Goal: Transaction & Acquisition: Purchase product/service

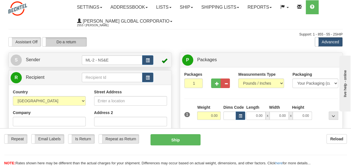
click at [75, 39] on label "Do a return" at bounding box center [64, 41] width 44 height 9
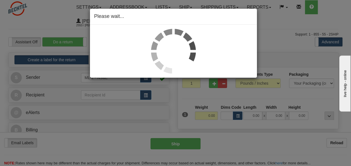
type input "ML-2 - NS&E"
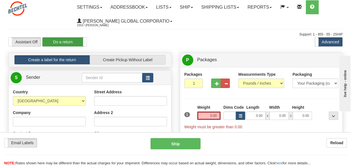
click at [71, 43] on label "Do a return" at bounding box center [64, 41] width 44 height 9
type input "ML-2 - NS&E"
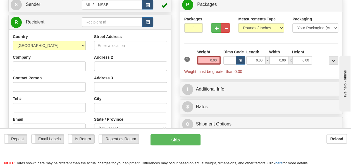
scroll to position [56, 0]
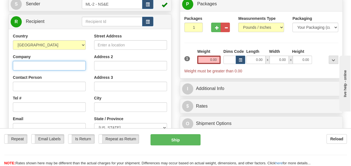
click at [38, 66] on input "Company" at bounding box center [49, 65] width 73 height 9
type input "[PERSON_NAME] National"
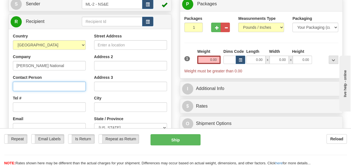
click at [28, 85] on input "Contact Person" at bounding box center [49, 85] width 73 height 9
type input "[PERSON_NAME]"
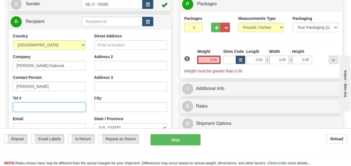
click at [34, 104] on input "Tel #" at bounding box center [49, 106] width 73 height 9
type input "[PHONE_NUMBER]"
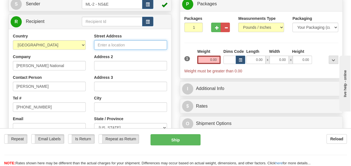
click at [116, 44] on input "Street Address" at bounding box center [130, 44] width 73 height 9
type input "106 Hibernation Hollow"
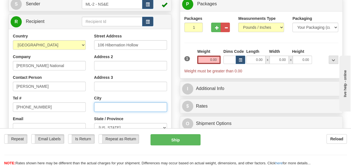
click at [102, 108] on input "text" at bounding box center [130, 106] width 73 height 9
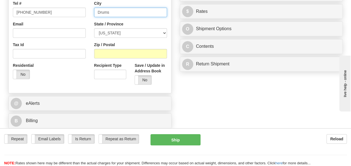
scroll to position [167, 0]
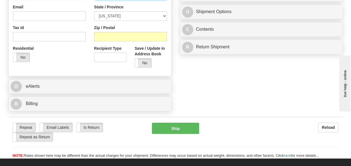
type input "Drums"
click at [163, 15] on select "[US_STATE] [US_STATE] [US_STATE] [US_STATE] Armed Forces America Armed Forces E…" at bounding box center [130, 15] width 73 height 9
select select "PA"
click at [94, 11] on select "[US_STATE] [US_STATE] [US_STATE] [US_STATE] Armed Forces America Armed Forces E…" at bounding box center [130, 15] width 73 height 9
click at [113, 37] on input "Zip / Postal" at bounding box center [130, 36] width 73 height 9
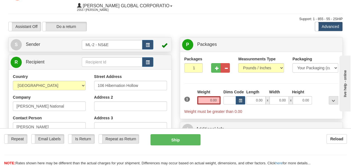
scroll to position [28, 0]
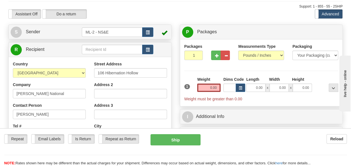
type input "18222"
drag, startPoint x: 217, startPoint y: 88, endPoint x: 200, endPoint y: 90, distance: 16.8
click at [200, 90] on input "0.00" at bounding box center [208, 87] width 23 height 8
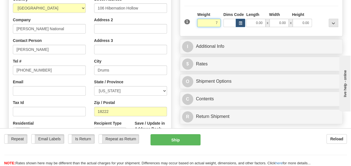
scroll to position [112, 0]
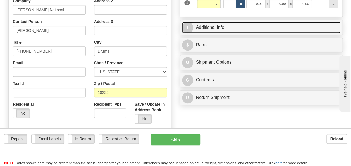
type input "7.00"
click at [220, 30] on link "I Additional Info" at bounding box center [261, 27] width 159 height 11
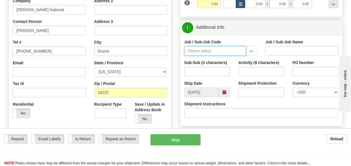
click at [220, 52] on input "Job / Sub-Job Code" at bounding box center [215, 50] width 62 height 9
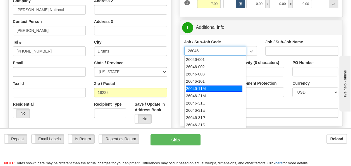
click at [203, 87] on div "26046-11M" at bounding box center [214, 88] width 57 height 6
type input "26046-11M"
type input "MOBILE LAUNCHER 2 - PROJECT MANAGEMENT"
type input "26046-11M"
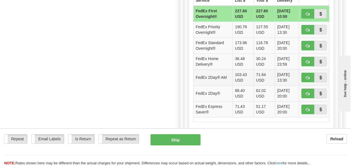
scroll to position [307, 0]
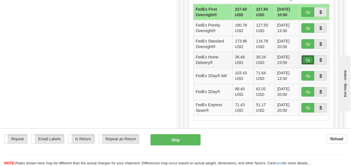
click at [309, 58] on span "button" at bounding box center [308, 60] width 4 height 4
type input "90"
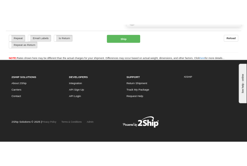
scroll to position [310, 0]
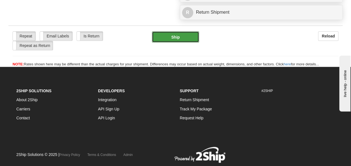
click at [179, 34] on button "Ship" at bounding box center [175, 36] width 47 height 11
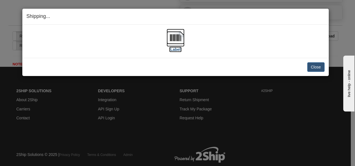
click at [174, 49] on label "[Label]" at bounding box center [175, 50] width 13 height 6
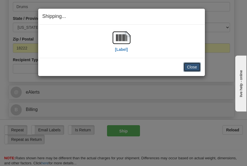
click at [195, 66] on button "Close" at bounding box center [192, 66] width 17 height 9
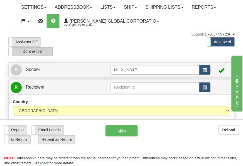
click at [35, 50] on label "Do a return" at bounding box center [31, 51] width 44 height 9
type input "ML-2 - NS&E"
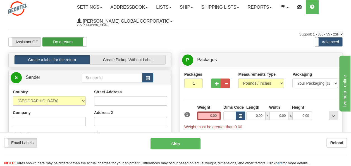
click at [61, 42] on label "Do a return" at bounding box center [64, 41] width 44 height 9
type input "ML-2 - NS&E"
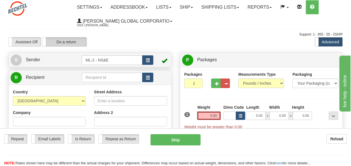
click at [63, 41] on label "Do a return" at bounding box center [64, 41] width 44 height 9
type input "ML-2 - NS&E"
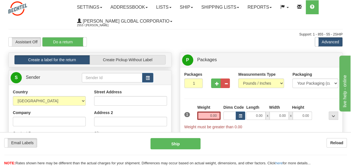
click at [63, 41] on label "Do a return" at bounding box center [64, 41] width 44 height 9
type input "ML-2 - NS&E"
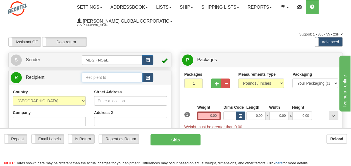
click at [131, 77] on input "text" at bounding box center [112, 77] width 60 height 9
click at [150, 78] on button "button" at bounding box center [147, 77] width 11 height 9
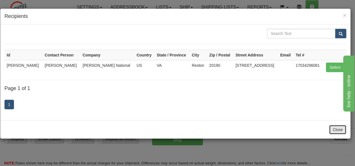
click at [243, 127] on button "Close" at bounding box center [337, 129] width 17 height 9
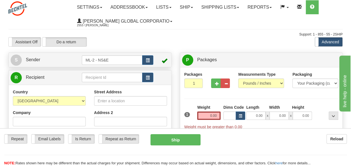
click at [164, 78] on td at bounding box center [161, 77] width 16 height 11
click at [165, 77] on td at bounding box center [161, 77] width 16 height 11
click at [70, 42] on label "Do a return" at bounding box center [64, 41] width 44 height 9
type input "ML-2 - NS&E"
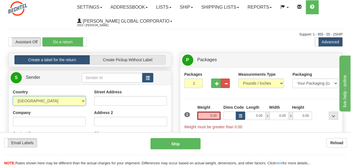
click at [82, 99] on select "AFGHANISTAN ALAND ISLANDS ALBANIA ALGERIA AMERICAN SAMOA ANDORRA ANGOLA ANGUILL…" at bounding box center [49, 100] width 73 height 9
select select "US"
click at [13, 96] on select "AFGHANISTAN ALAND ISLANDS ALBANIA ALGERIA AMERICAN SAMOA ANDORRA ANGOLA ANGUILL…" at bounding box center [49, 100] width 73 height 9
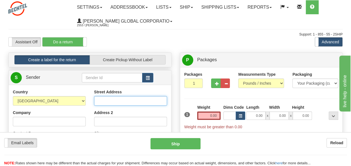
click at [113, 102] on input "Street Address" at bounding box center [130, 100] width 73 height 9
type input "106 Hibernation Hollow"
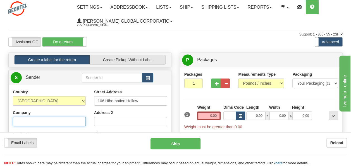
type input "[PERSON_NAME] National"
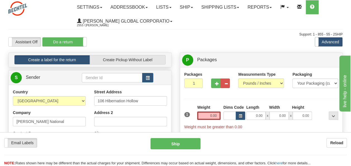
type input "[PERSON_NAME]"
type input "[PHONE_NUMBER]"
type input "Drums"
select select "PA"
type input "18222"
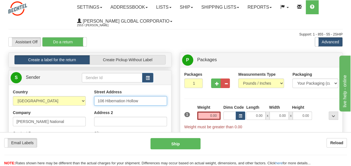
scroll to position [56, 0]
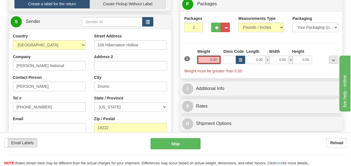
click at [215, 59] on input "0.00" at bounding box center [208, 60] width 23 height 8
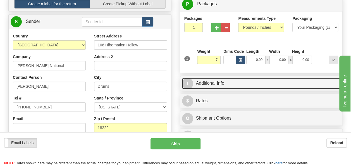
type input "7.00"
click at [216, 79] on link "I Additional Info" at bounding box center [261, 83] width 159 height 11
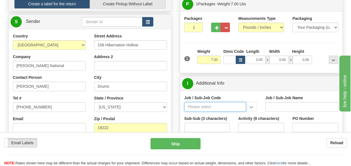
click at [201, 106] on input "Job / Sub-Job Code" at bounding box center [215, 106] width 62 height 9
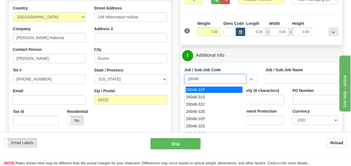
scroll to position [28, 0]
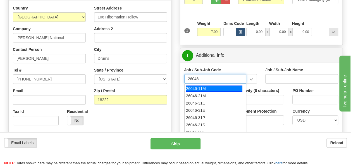
click at [204, 88] on div "26046-11M" at bounding box center [214, 88] width 57 height 6
type input "26046-11M"
type input "MOBILE LAUNCHER 2 - PROJECT MANAGEMENT"
type input "26046-11M"
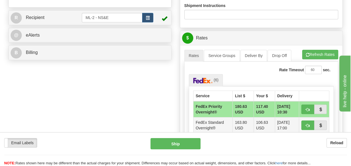
scroll to position [279, 0]
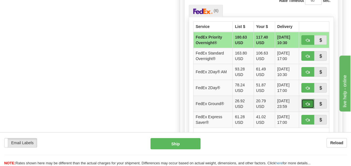
click at [243, 102] on span "button" at bounding box center [308, 104] width 4 height 4
type input "92"
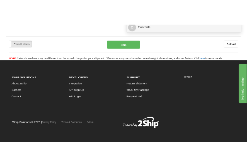
scroll to position [298, 0]
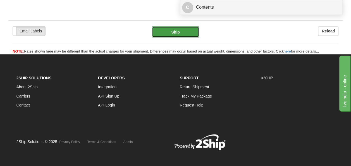
click at [180, 32] on button "Ship" at bounding box center [175, 31] width 47 height 11
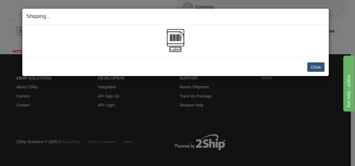
click at [174, 49] on label "[Label]" at bounding box center [175, 50] width 13 height 6
